Goal: Transaction & Acquisition: Purchase product/service

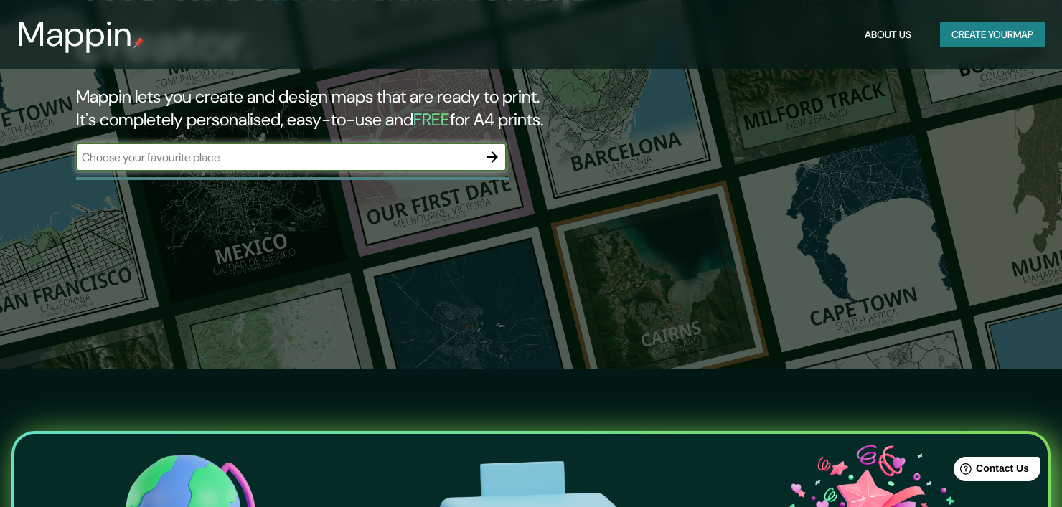
scroll to position [72, 0]
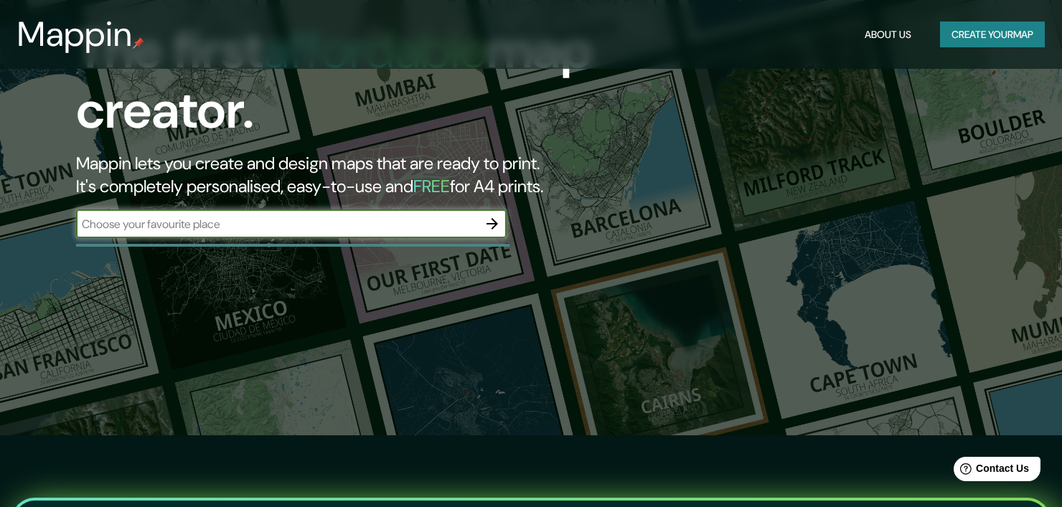
click at [268, 225] on input "text" at bounding box center [277, 224] width 402 height 17
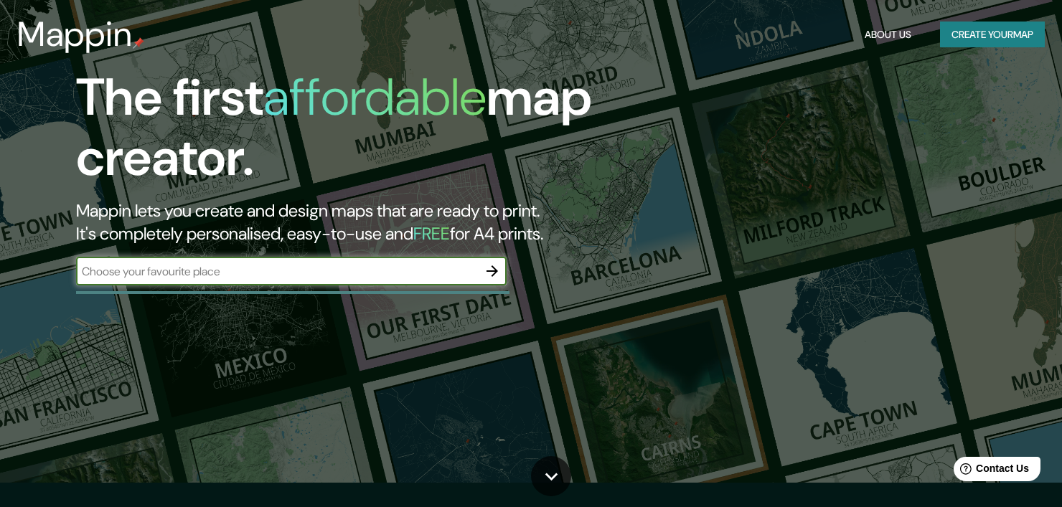
scroll to position [0, 0]
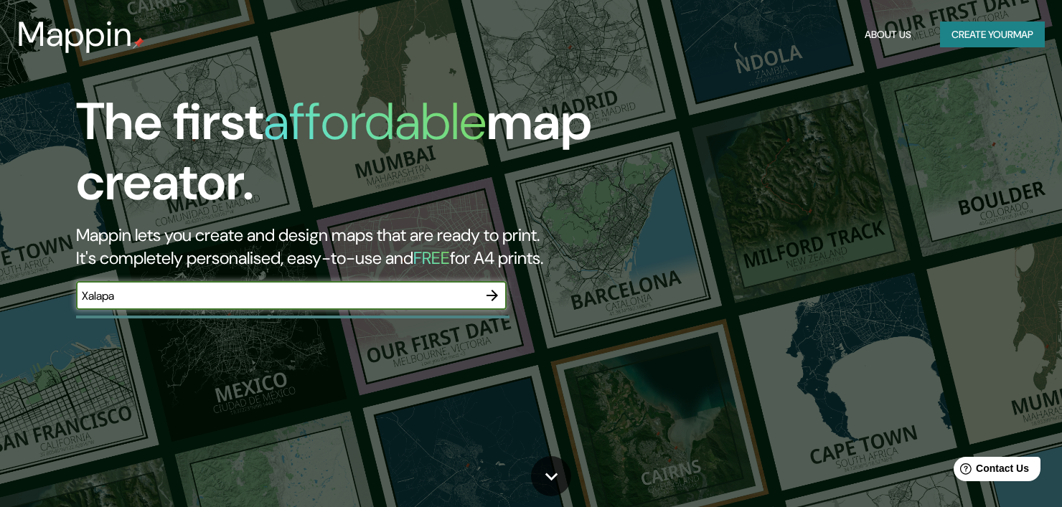
type input "Xalapa"
click at [493, 296] on icon "button" at bounding box center [492, 295] width 17 height 17
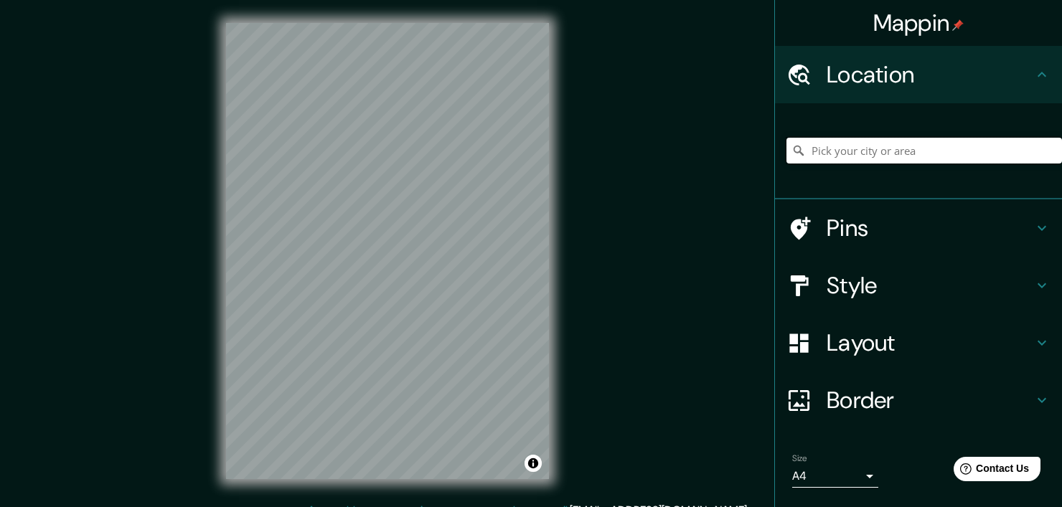
click at [829, 158] on input "Pick your city or area" at bounding box center [925, 151] width 276 height 26
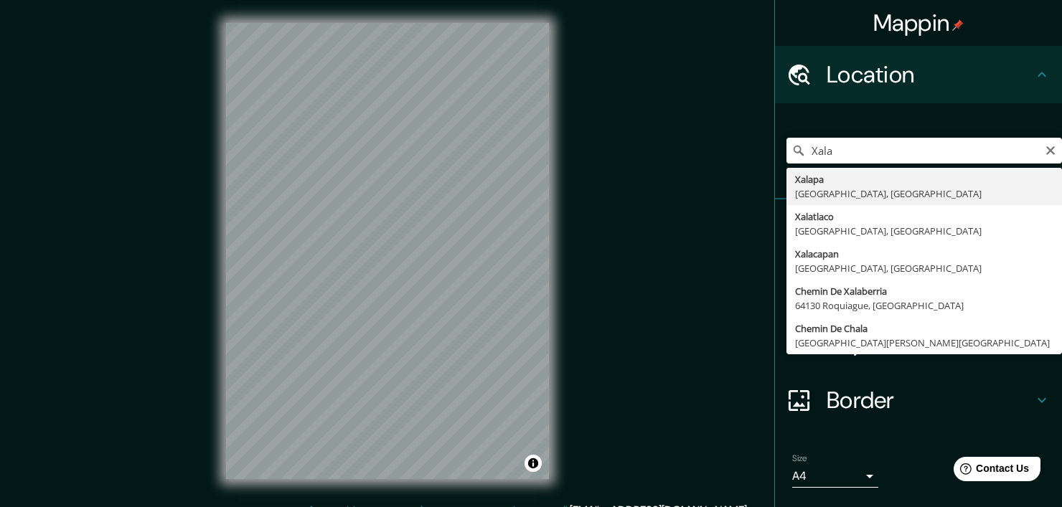
type input "[GEOGRAPHIC_DATA], [GEOGRAPHIC_DATA], [GEOGRAPHIC_DATA]"
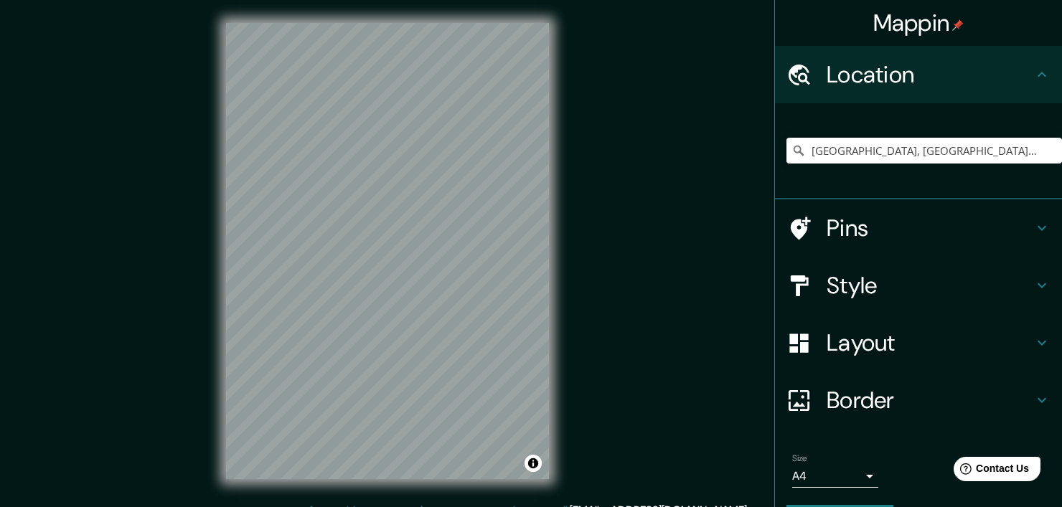
scroll to position [18, 0]
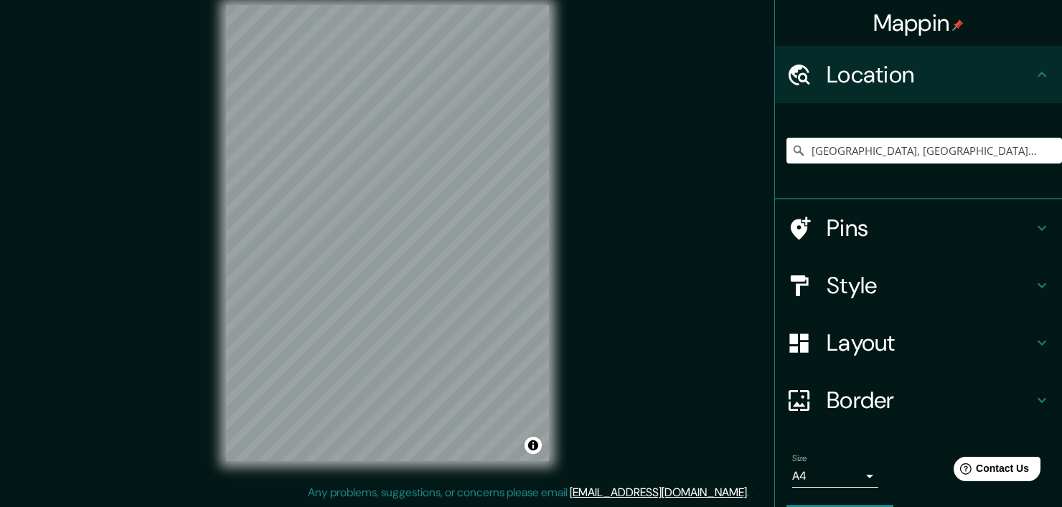
drag, startPoint x: 624, startPoint y: 278, endPoint x: 598, endPoint y: 341, distance: 68.5
click at [604, 365] on div "Mappin Location [GEOGRAPHIC_DATA], [GEOGRAPHIC_DATA], [GEOGRAPHIC_DATA] Pins St…" at bounding box center [531, 244] width 1062 height 525
drag, startPoint x: 594, startPoint y: 294, endPoint x: 578, endPoint y: 350, distance: 57.5
drag, startPoint x: 569, startPoint y: 240, endPoint x: 572, endPoint y: 258, distance: 17.5
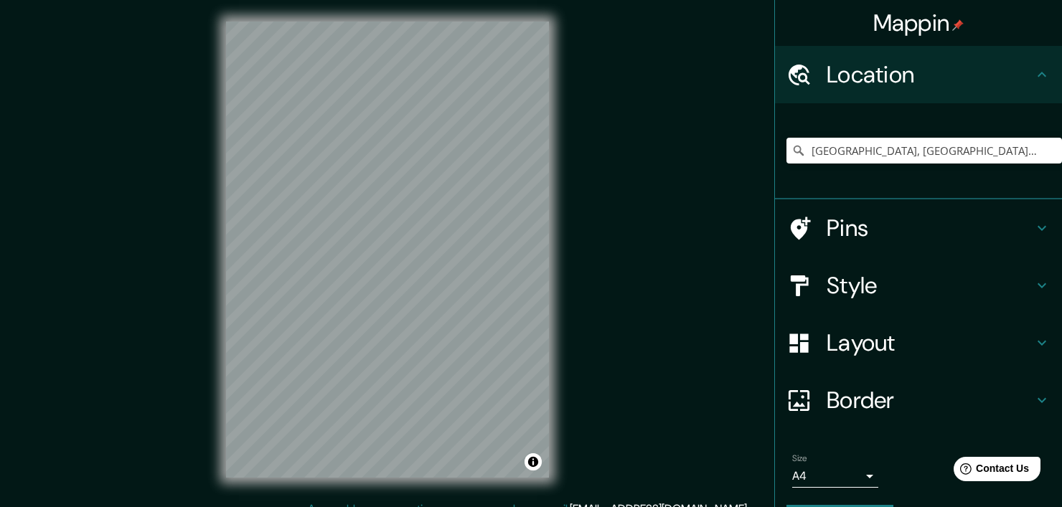
scroll to position [0, 0]
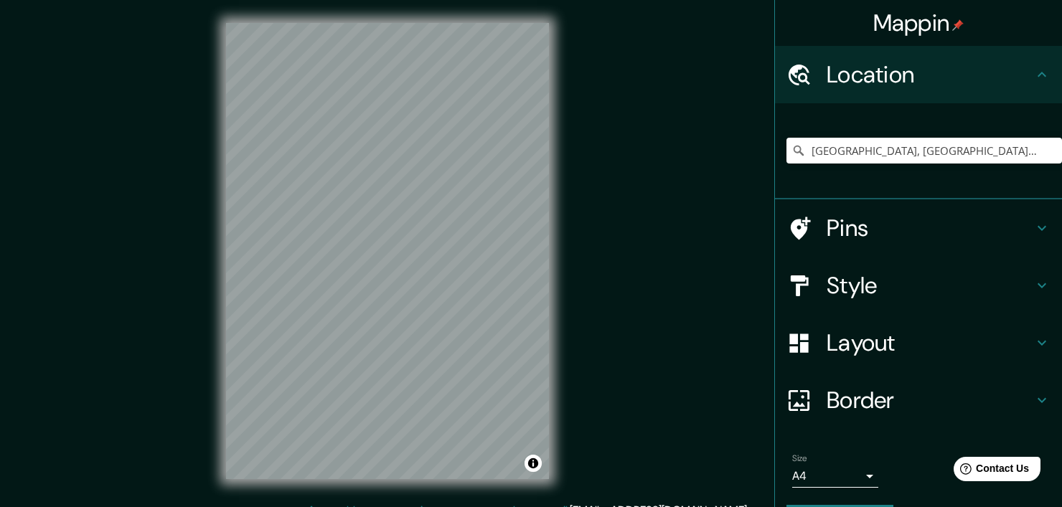
drag, startPoint x: 572, startPoint y: 269, endPoint x: 581, endPoint y: 225, distance: 44.8
drag, startPoint x: 596, startPoint y: 263, endPoint x: 596, endPoint y: 228, distance: 35.2
click at [1033, 278] on icon at bounding box center [1041, 285] width 17 height 17
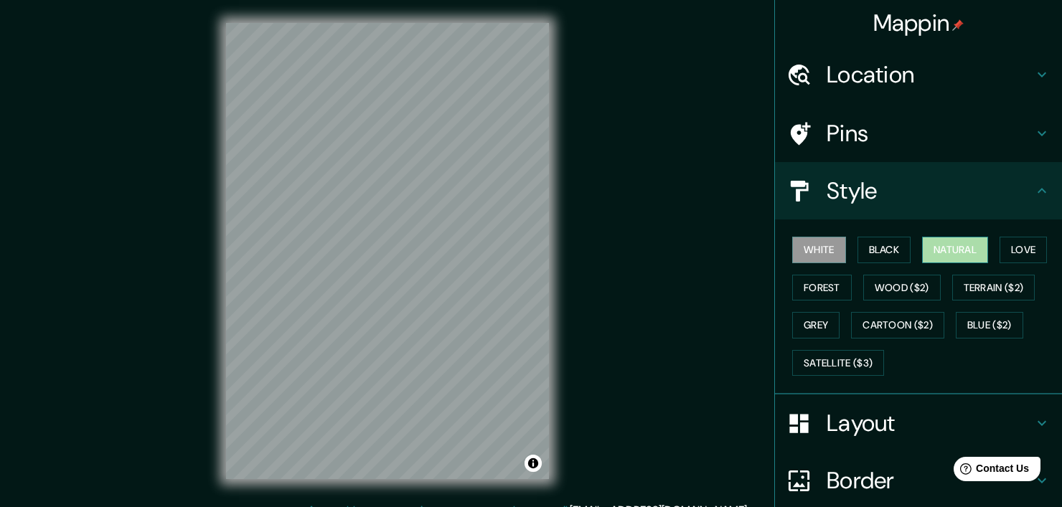
click at [942, 243] on button "Natural" at bounding box center [955, 250] width 66 height 27
click at [807, 281] on button "Forest" at bounding box center [822, 288] width 60 height 27
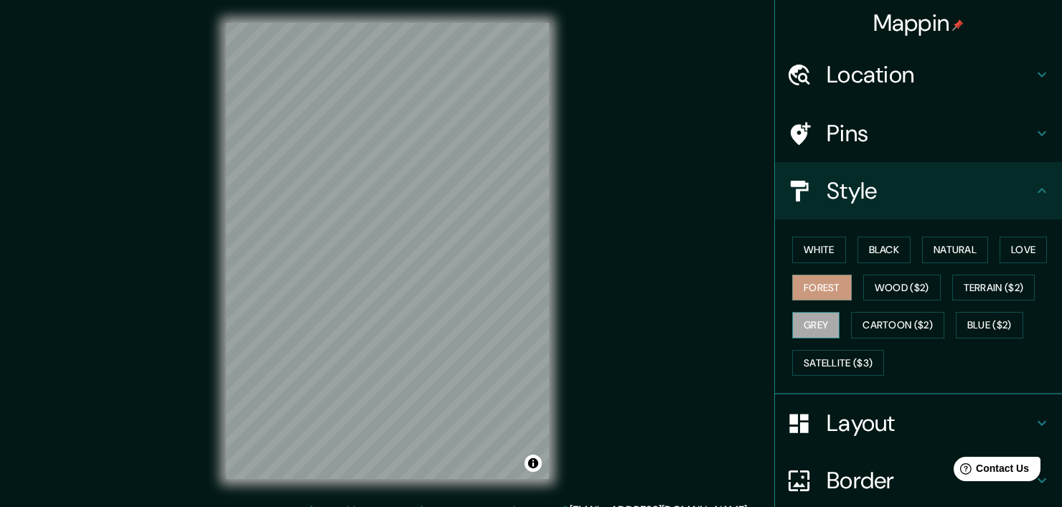
click at [807, 317] on button "Grey" at bounding box center [815, 325] width 47 height 27
click at [867, 248] on button "Black" at bounding box center [885, 250] width 54 height 27
click at [1038, 190] on icon at bounding box center [1042, 190] width 9 height 5
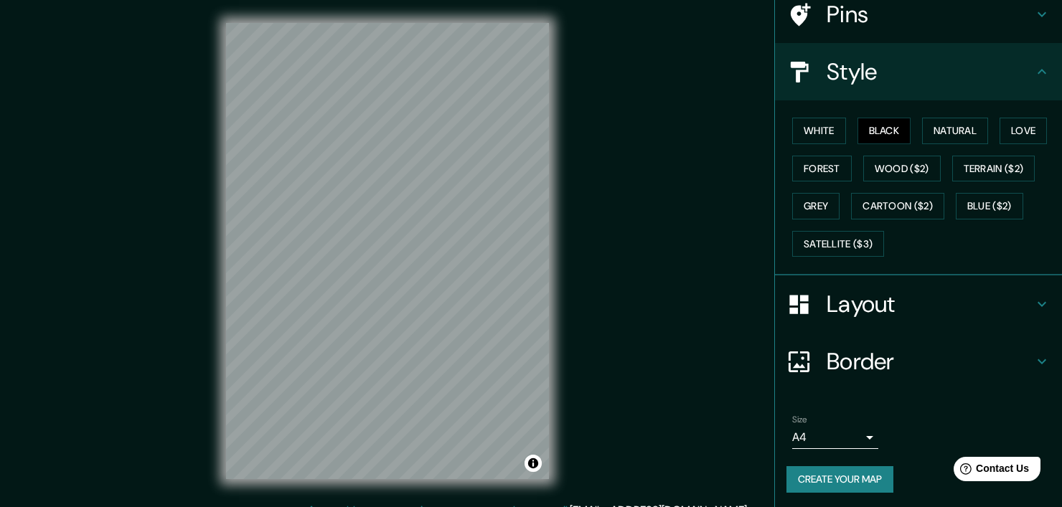
click at [1015, 301] on h4 "Layout" at bounding box center [930, 304] width 207 height 29
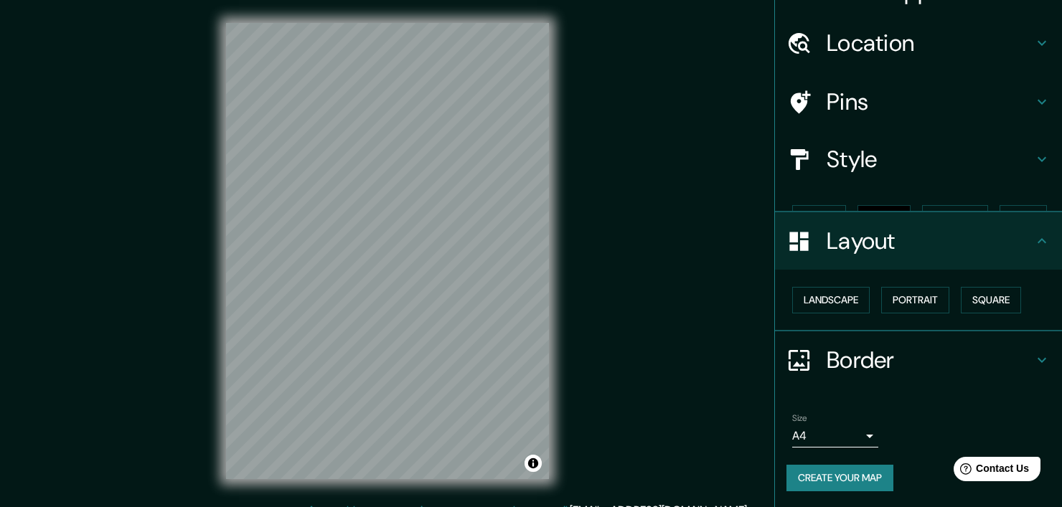
scroll to position [7, 0]
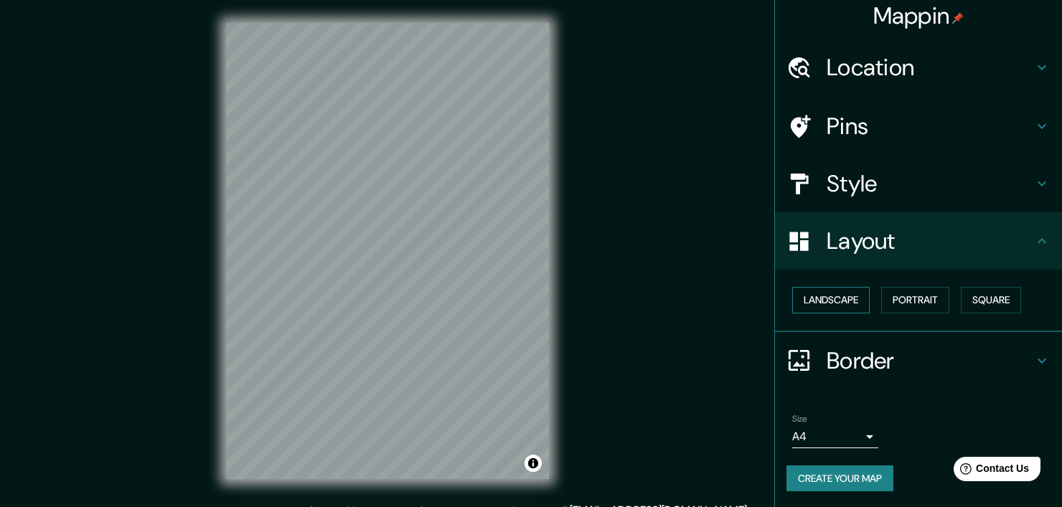
click at [825, 296] on button "Landscape" at bounding box center [831, 300] width 78 height 27
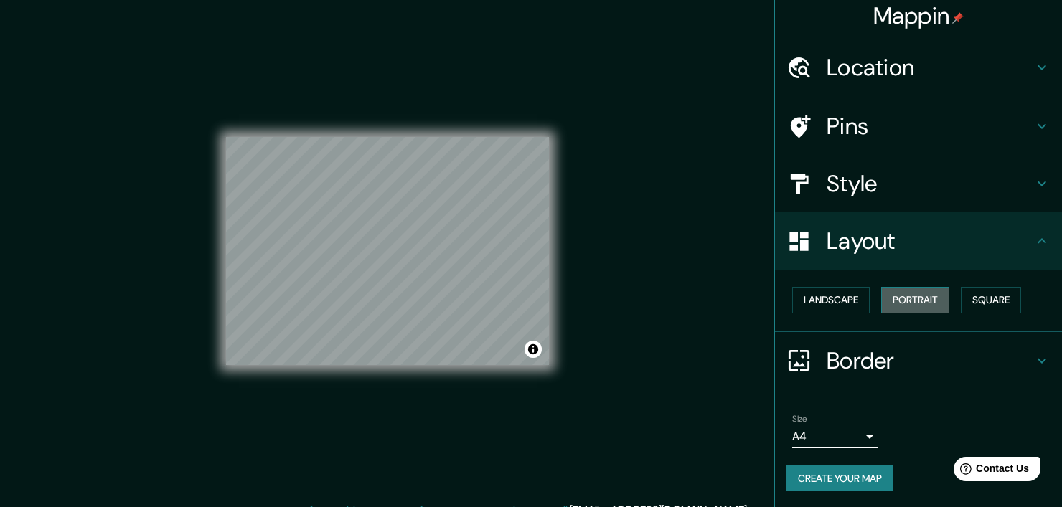
click at [899, 301] on button "Portrait" at bounding box center [915, 300] width 68 height 27
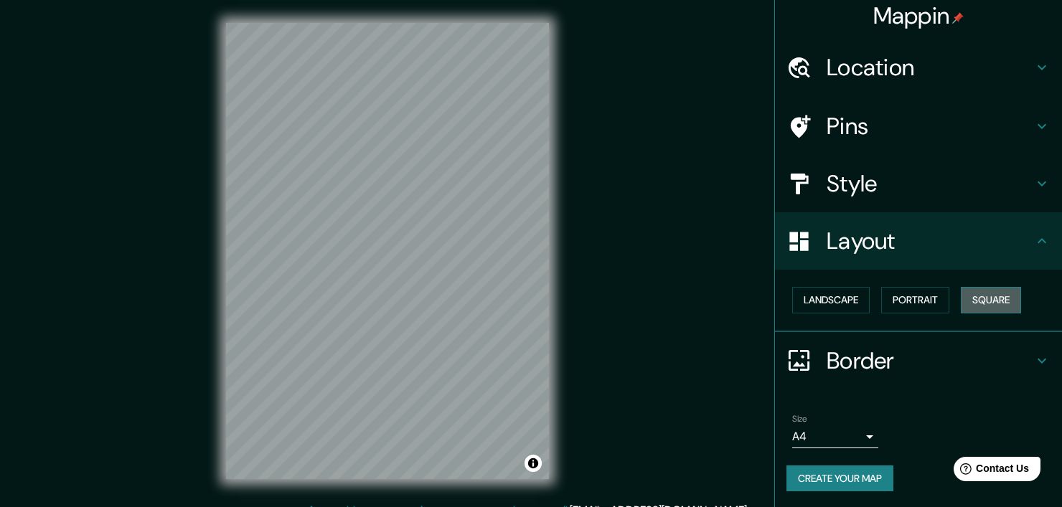
click at [980, 295] on button "Square" at bounding box center [991, 300] width 60 height 27
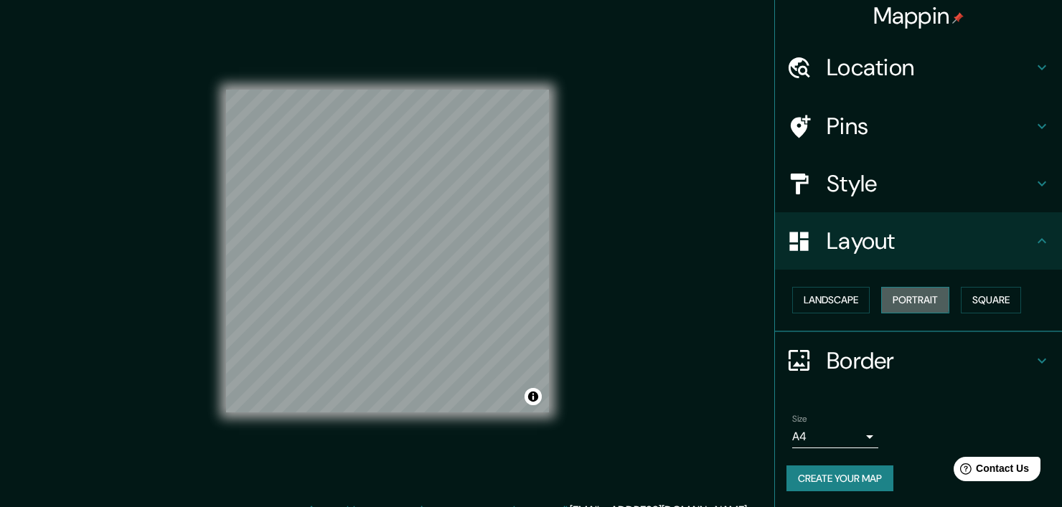
click at [886, 296] on button "Portrait" at bounding box center [915, 300] width 68 height 27
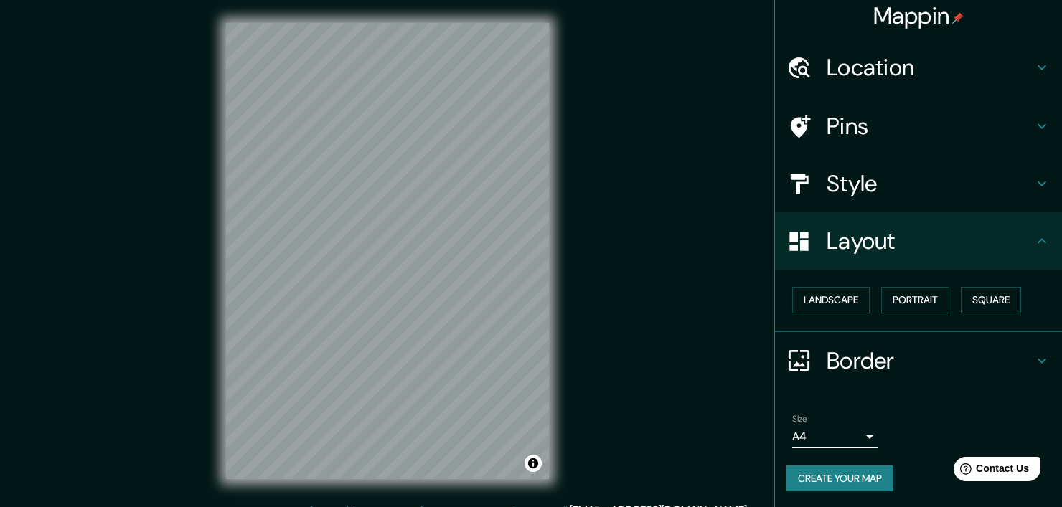
click at [1035, 235] on icon at bounding box center [1041, 241] width 17 height 17
click at [1033, 243] on icon at bounding box center [1041, 241] width 17 height 17
click at [1036, 241] on icon at bounding box center [1041, 241] width 17 height 17
click at [1033, 179] on icon at bounding box center [1041, 183] width 17 height 17
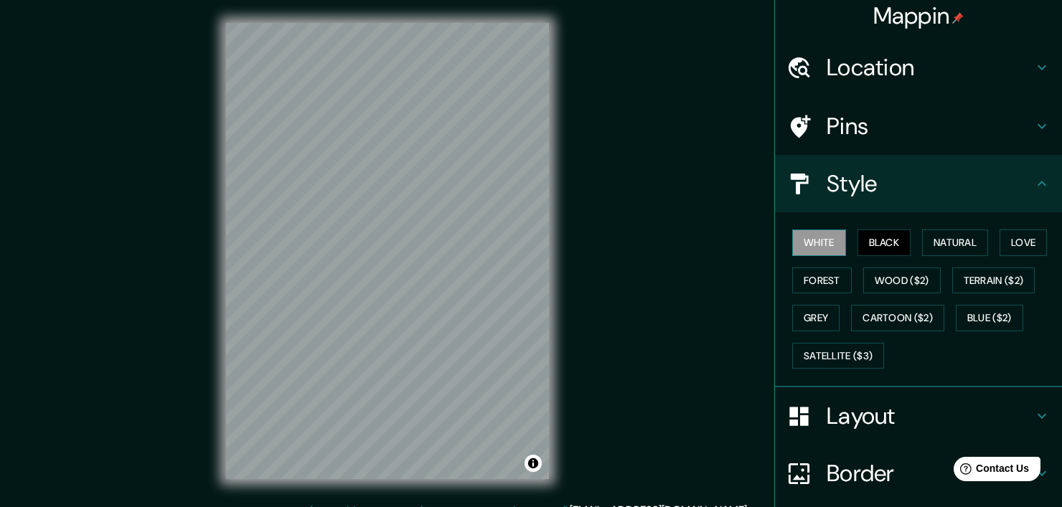
click at [810, 242] on button "White" at bounding box center [819, 243] width 54 height 27
click at [1035, 126] on icon at bounding box center [1041, 126] width 17 height 17
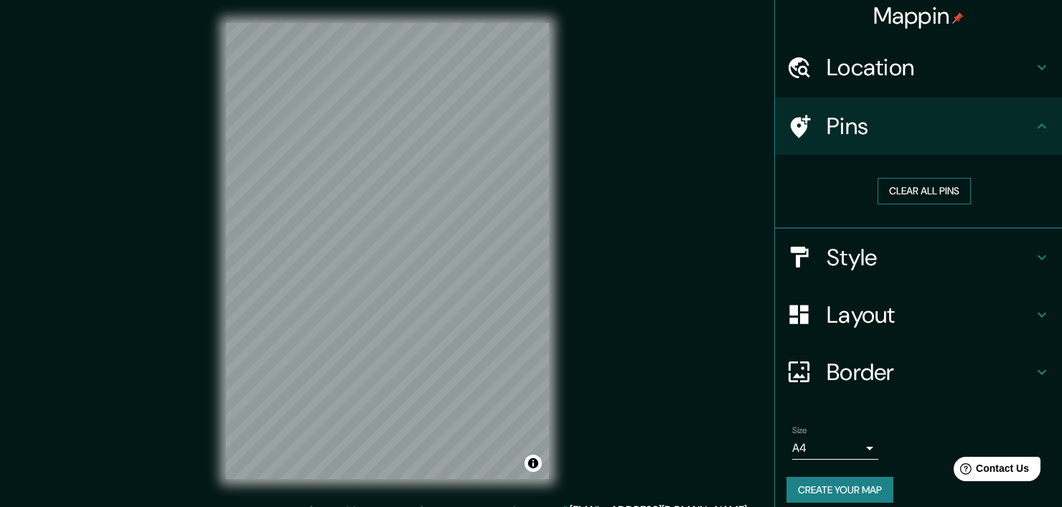
click at [896, 192] on button "Clear all pins" at bounding box center [924, 191] width 93 height 27
click at [386, 268] on div at bounding box center [385, 266] width 11 height 11
click at [1038, 369] on icon at bounding box center [1041, 372] width 17 height 17
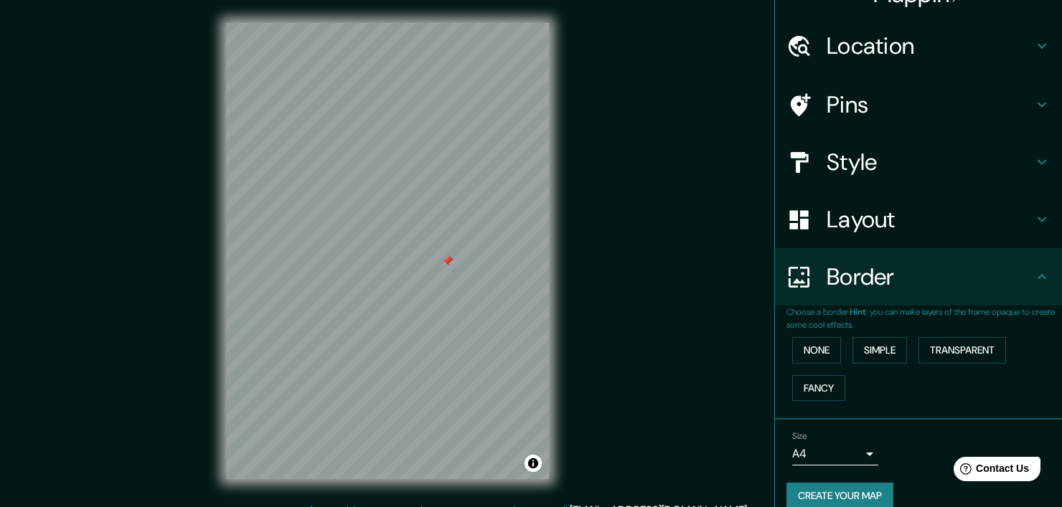
scroll to position [46, 0]
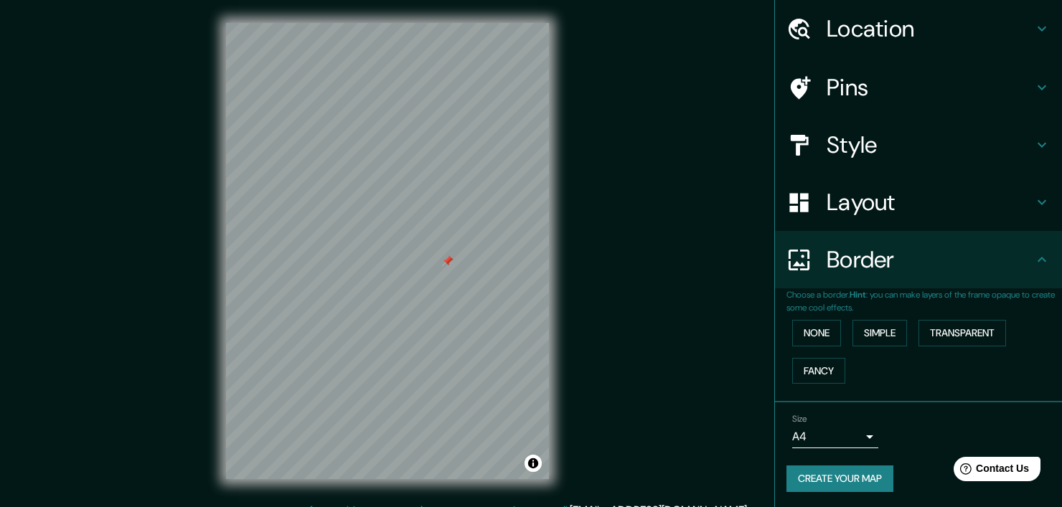
click at [854, 436] on body "Mappin Location [GEOGRAPHIC_DATA], [GEOGRAPHIC_DATA], [GEOGRAPHIC_DATA] Pins St…" at bounding box center [531, 253] width 1062 height 507
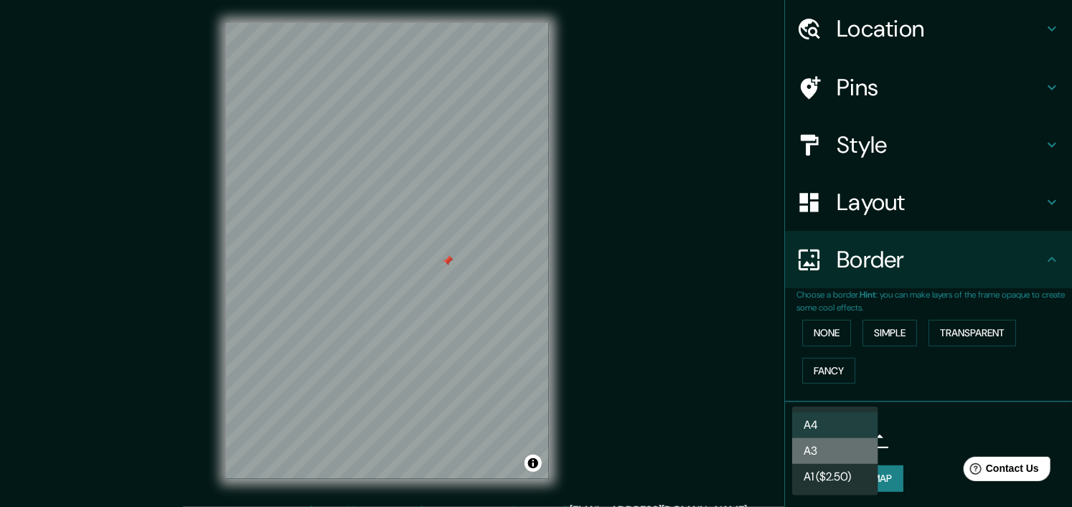
click at [834, 441] on li "A3" at bounding box center [835, 451] width 86 height 26
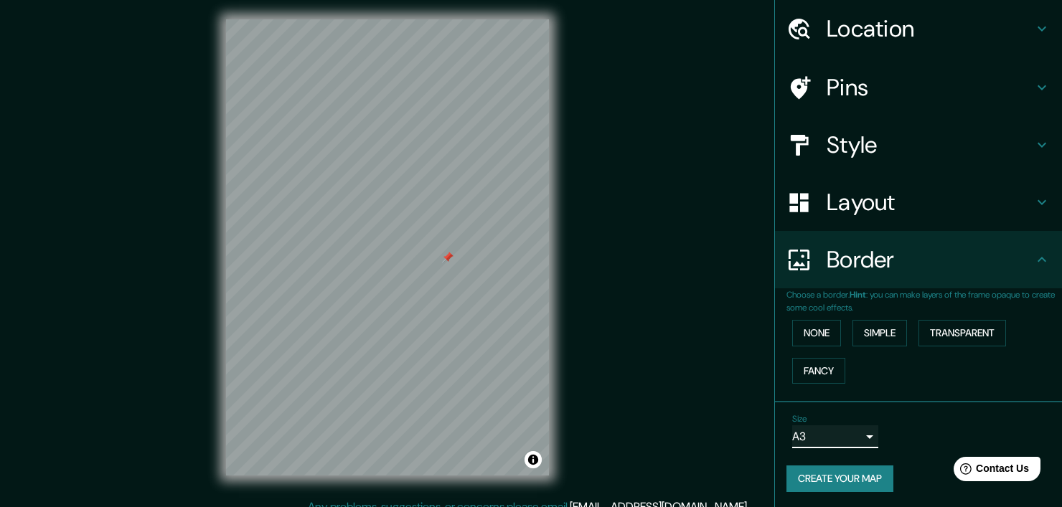
scroll to position [0, 0]
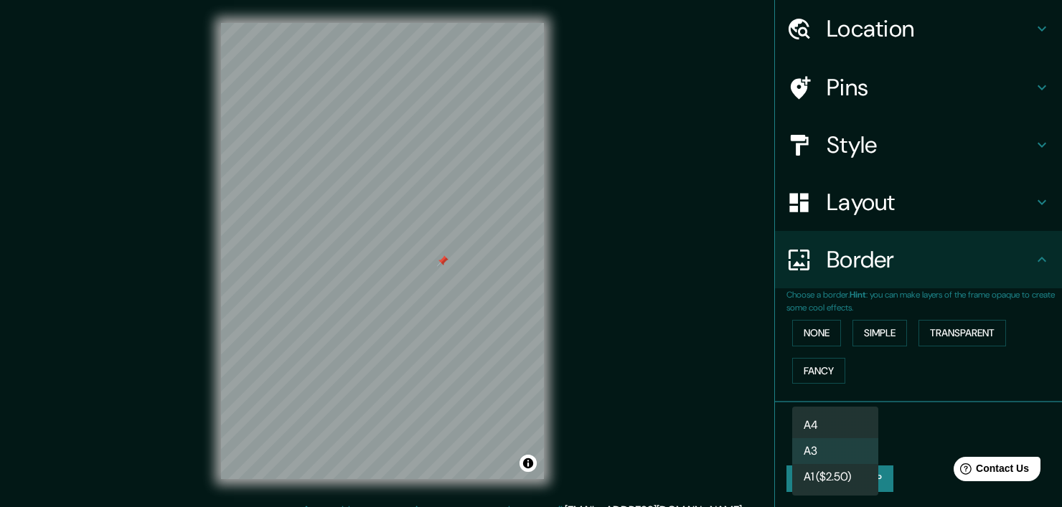
click at [844, 428] on body "Mappin Location [GEOGRAPHIC_DATA], [GEOGRAPHIC_DATA], [GEOGRAPHIC_DATA] Pins St…" at bounding box center [531, 253] width 1062 height 507
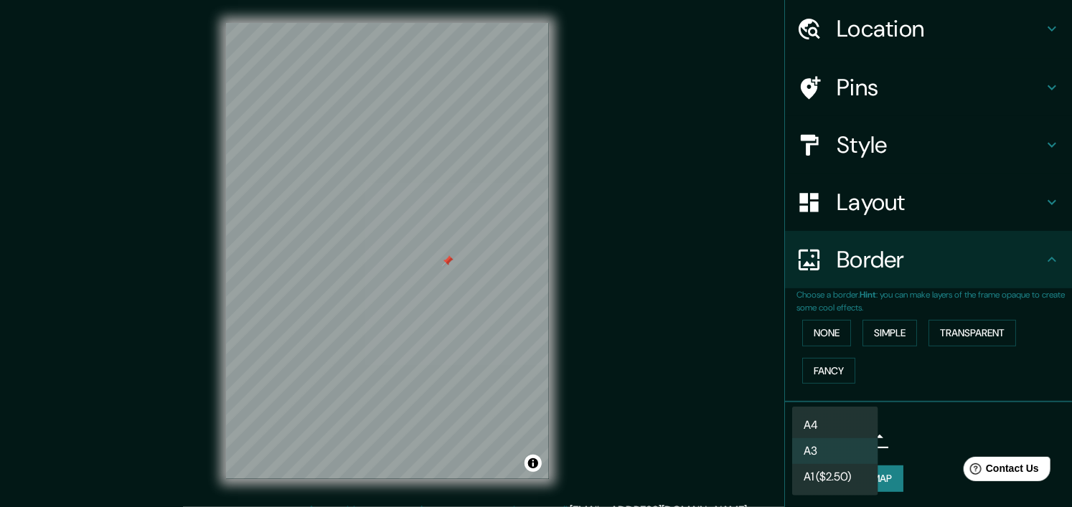
click at [854, 428] on li "A4" at bounding box center [835, 426] width 86 height 26
type input "single"
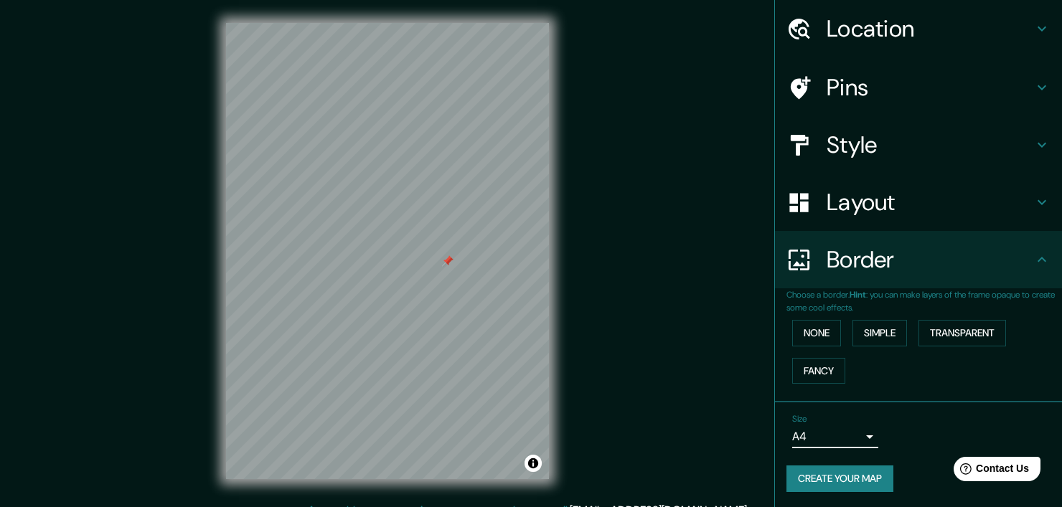
click at [1038, 258] on icon at bounding box center [1042, 259] width 9 height 5
click at [1038, 206] on icon at bounding box center [1041, 202] width 17 height 17
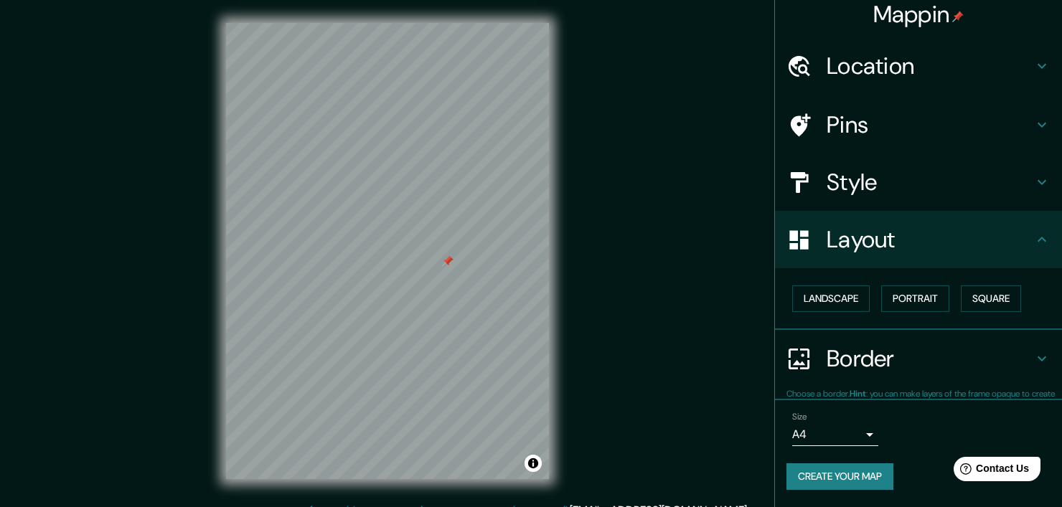
scroll to position [7, 0]
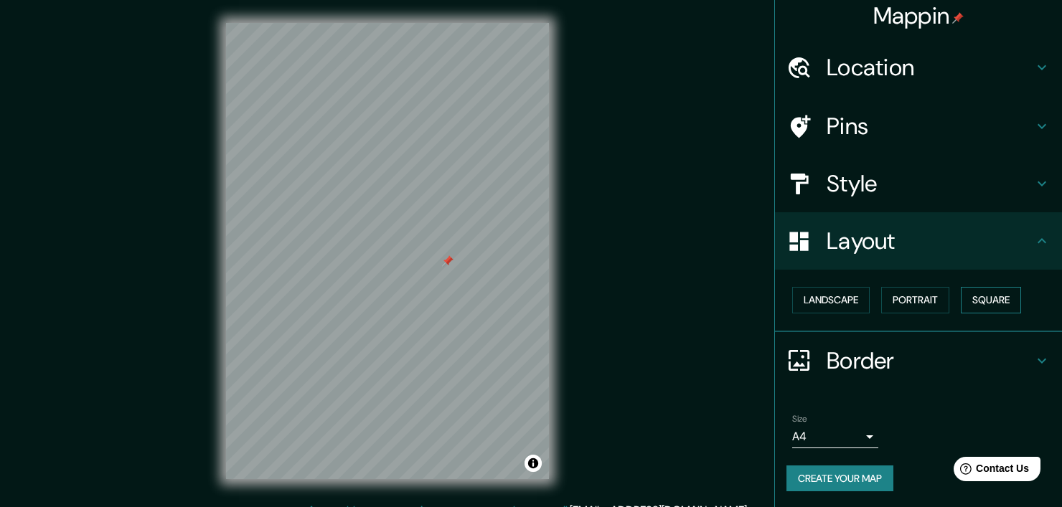
click at [977, 303] on button "Square" at bounding box center [991, 300] width 60 height 27
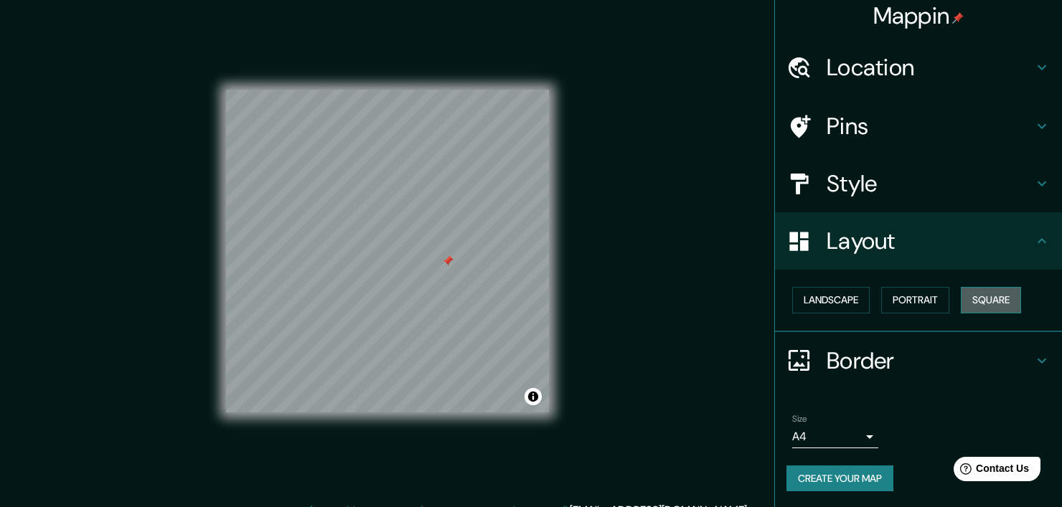
click at [977, 303] on button "Square" at bounding box center [991, 300] width 60 height 27
click at [913, 297] on button "Portrait" at bounding box center [915, 300] width 68 height 27
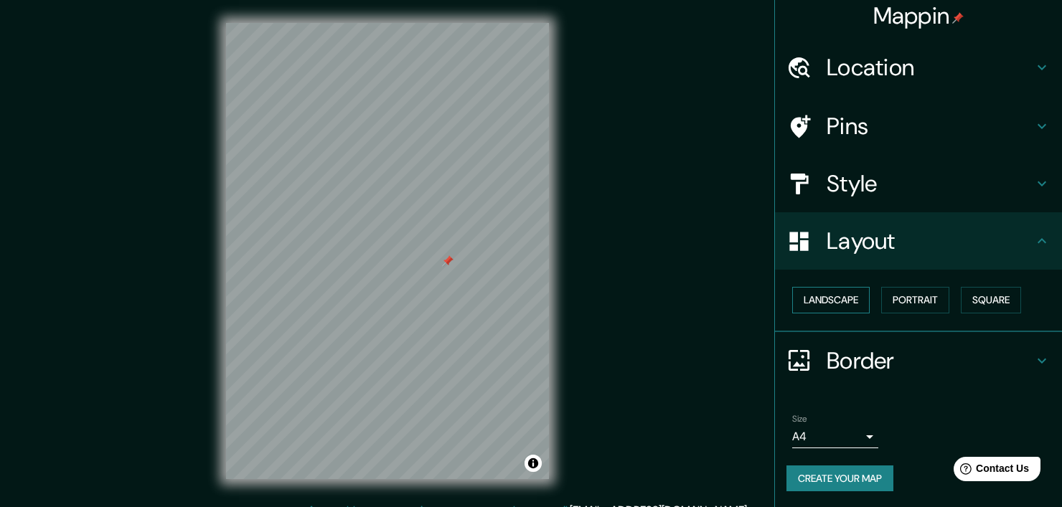
click at [822, 291] on button "Landscape" at bounding box center [831, 300] width 78 height 27
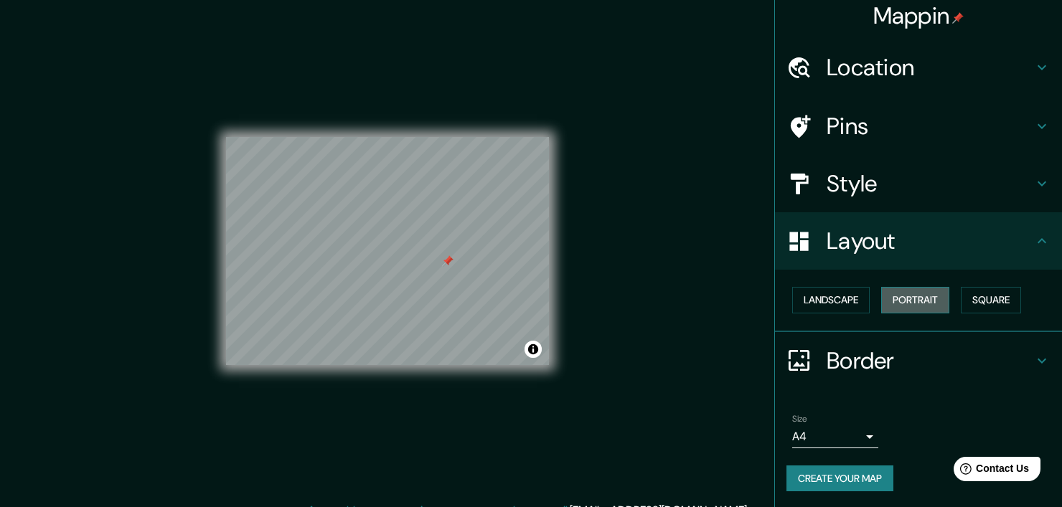
click at [925, 295] on button "Portrait" at bounding box center [915, 300] width 68 height 27
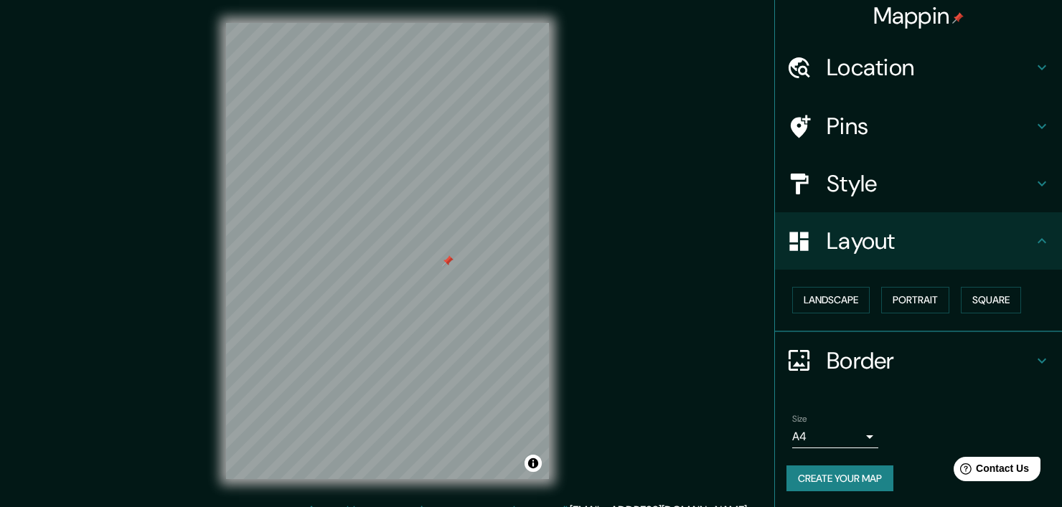
click at [1018, 238] on h4 "Layout" at bounding box center [930, 241] width 207 height 29
